Goal: Information Seeking & Learning: Learn about a topic

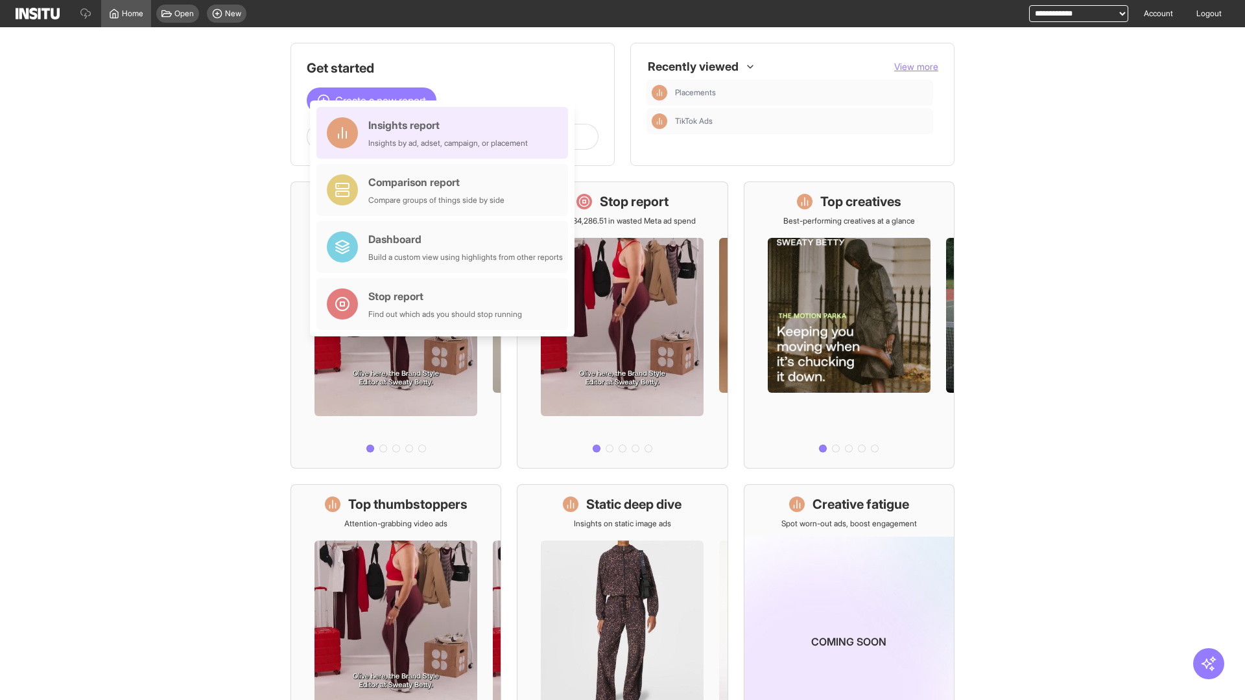
click at [446, 133] on div "Insights report Insights by ad, adset, campaign, or placement" at bounding box center [448, 132] width 160 height 31
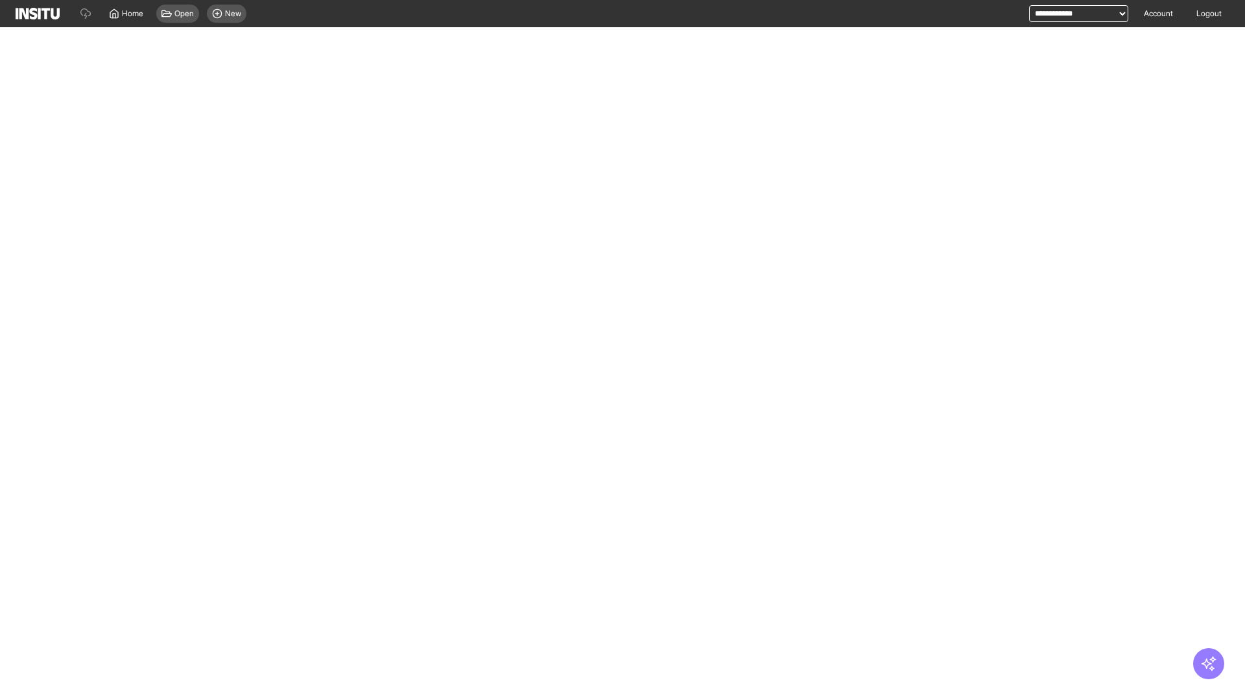
select select "**"
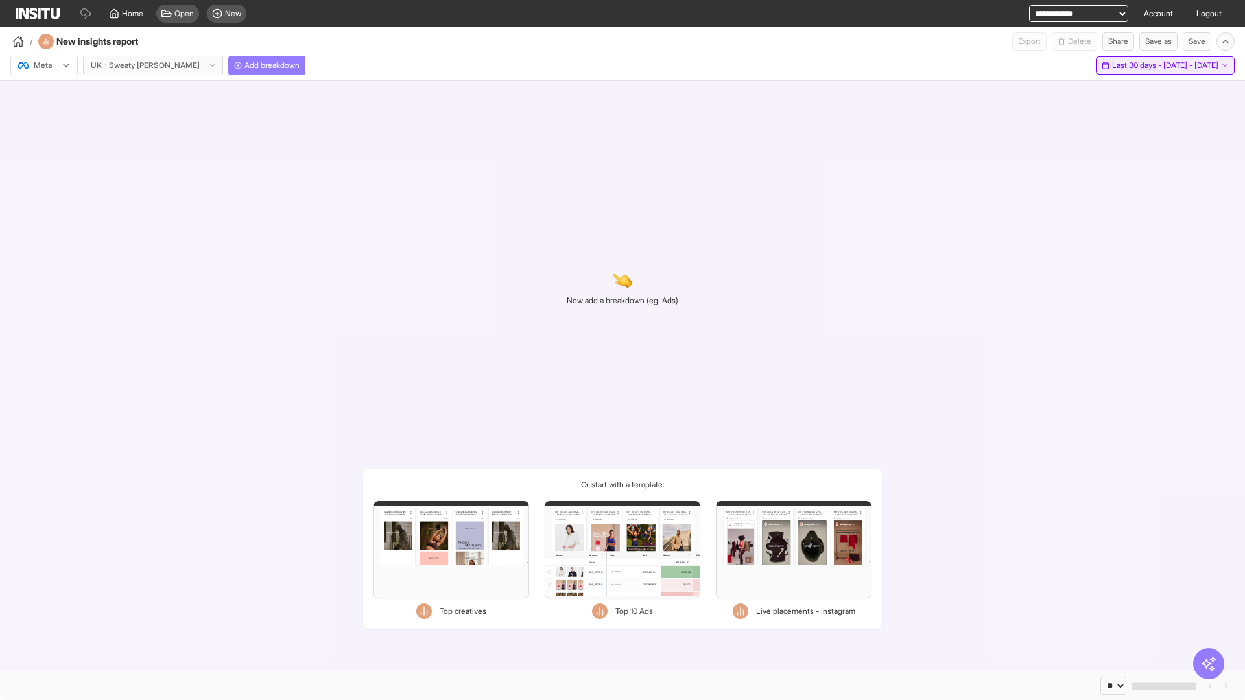
click at [1147, 66] on span "Last 30 days - [DATE] - [DATE]" at bounding box center [1165, 65] width 106 height 10
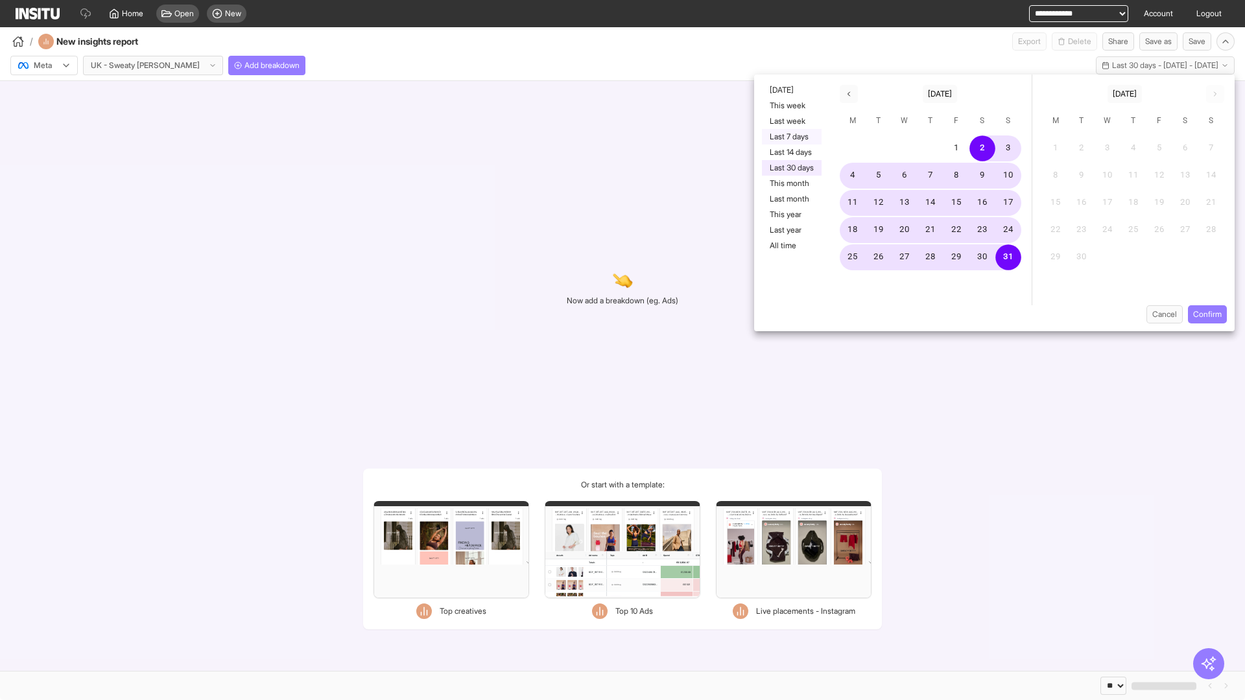
click at [791, 137] on button "Last 7 days" at bounding box center [792, 137] width 60 height 16
